Goal: Use online tool/utility: Use online tool/utility

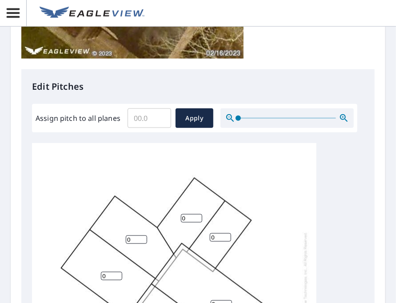
scroll to position [376, 0]
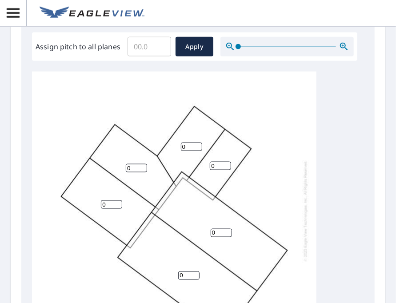
click at [152, 52] on input "Assign pitch to all planes" at bounding box center [149, 46] width 44 height 25
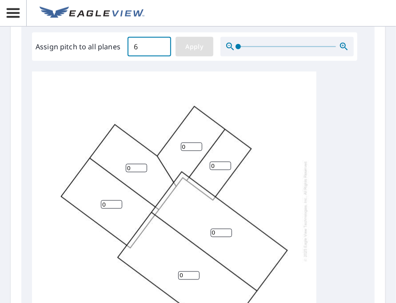
type input "6"
click at [194, 45] on span "Apply" at bounding box center [194, 46] width 24 height 11
type input "6"
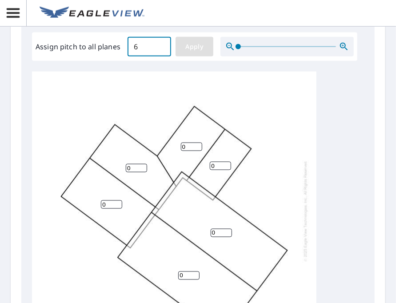
type input "6"
click at [199, 47] on span "Apply" at bounding box center [194, 46] width 24 height 11
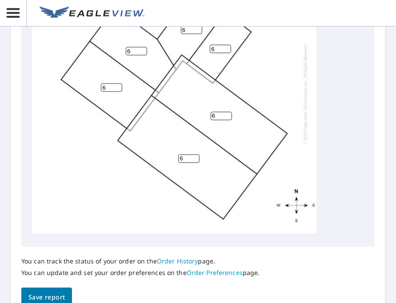
scroll to position [548, 0]
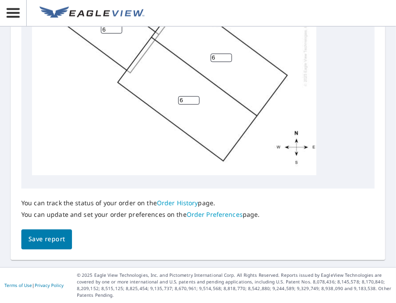
click at [48, 239] on span "Save report" at bounding box center [46, 239] width 36 height 11
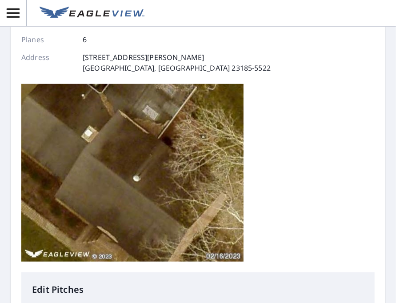
scroll to position [92, 0]
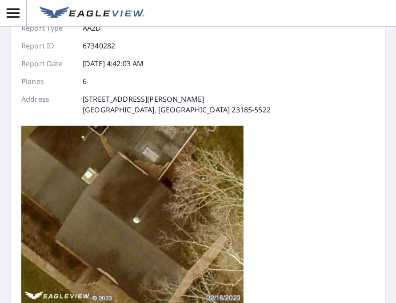
click at [283, 21] on header at bounding box center [198, 13] width 396 height 27
